Goal: Find contact information: Find contact information

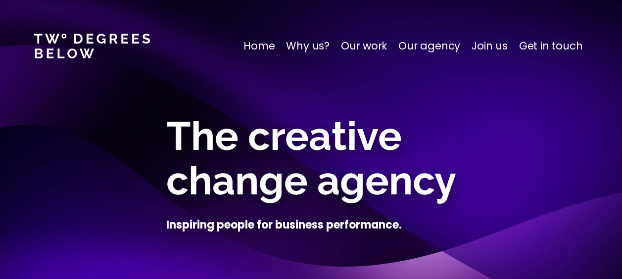
click at [255, 44] on p "Home" at bounding box center [258, 46] width 31 height 16
click at [442, 46] on p "Our agency" at bounding box center [429, 46] width 62 height 16
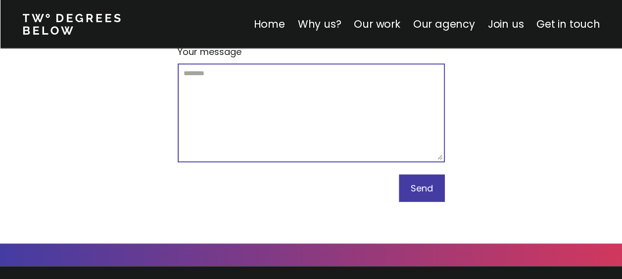
scroll to position [6167, 0]
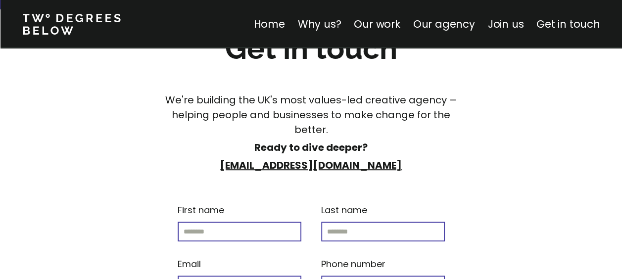
scroll to position [5763, 0]
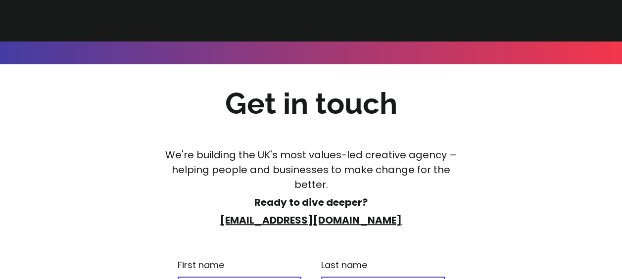
scroll to position [3022, 0]
